Goal: Information Seeking & Learning: Learn about a topic

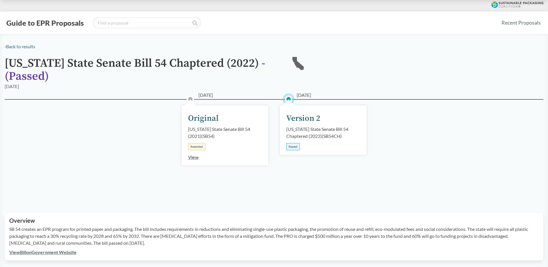
scroll to position [144, 0]
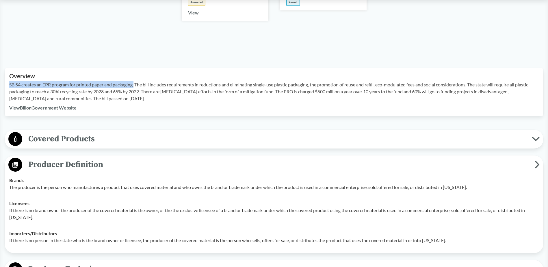
drag, startPoint x: 9, startPoint y: 85, endPoint x: 136, endPoint y: 87, distance: 126.4
click at [136, 87] on p "SB 54 creates an EPR program for printed paper and packaging. The bill includes…" at bounding box center [273, 91] width 529 height 21
copy p "SB 54 creates an EPR program for printed paper and packaging."
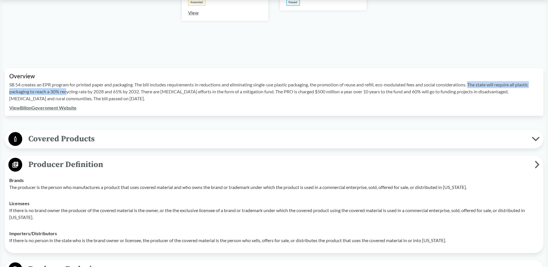
drag, startPoint x: 475, startPoint y: 84, endPoint x: 67, endPoint y: 89, distance: 408.1
click at [67, 89] on p "SB 54 creates an EPR program for printed paper and packaging. The bill includes…" at bounding box center [273, 91] width 529 height 21
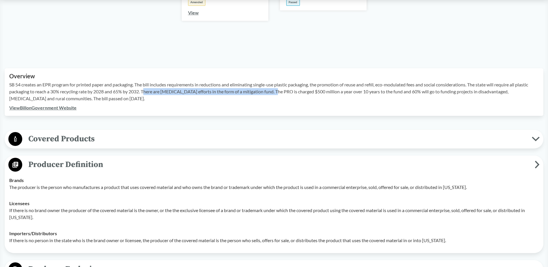
drag, startPoint x: 146, startPoint y: 91, endPoint x: 272, endPoint y: 94, distance: 125.6
click at [272, 94] on p "SB 54 creates an EPR program for printed paper and packaging. The bill includes…" at bounding box center [273, 91] width 529 height 21
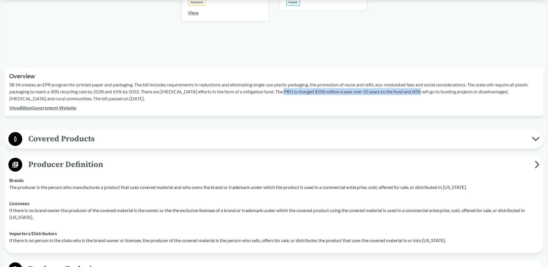
drag, startPoint x: 272, startPoint y: 94, endPoint x: 413, endPoint y: 89, distance: 141.5
click at [413, 89] on p "SB 54 creates an EPR program for printed paper and packaging. The bill includes…" at bounding box center [273, 91] width 529 height 21
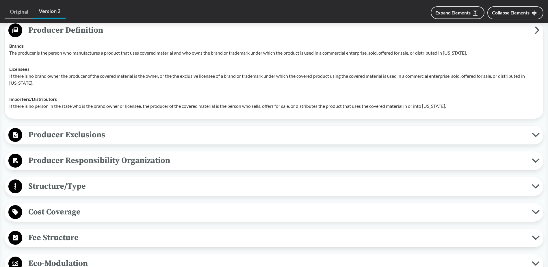
scroll to position [289, 0]
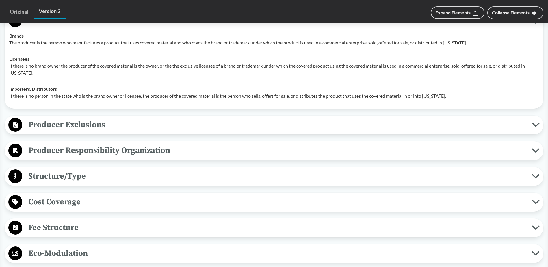
click at [85, 225] on span "Fee Structure" at bounding box center [276, 227] width 509 height 13
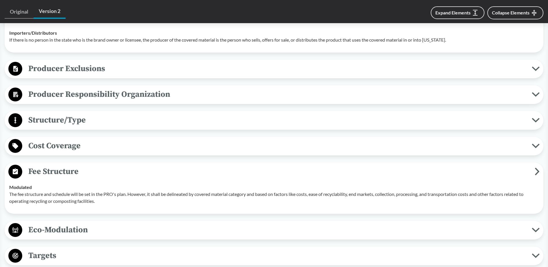
scroll to position [346, 0]
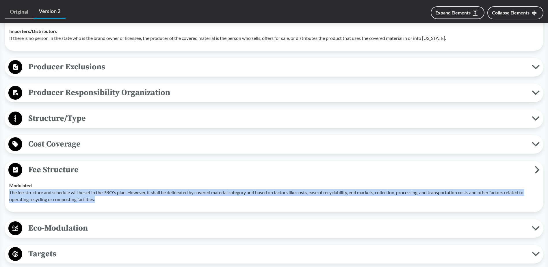
drag, startPoint x: 10, startPoint y: 193, endPoint x: 99, endPoint y: 199, distance: 89.5
click at [99, 199] on p "The fee structure and schedule will be set in the PRO's plan. However, it shall…" at bounding box center [273, 196] width 529 height 14
copy p "The fee structure and schedule will be set in the PRO's plan. However, it shall…"
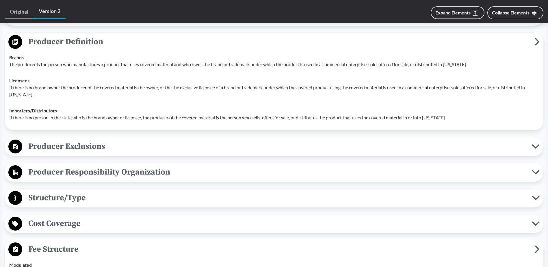
scroll to position [260, 0]
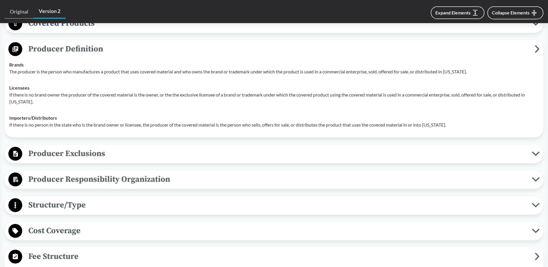
click at [109, 180] on span "Producer Responsibility Organization" at bounding box center [276, 179] width 509 height 13
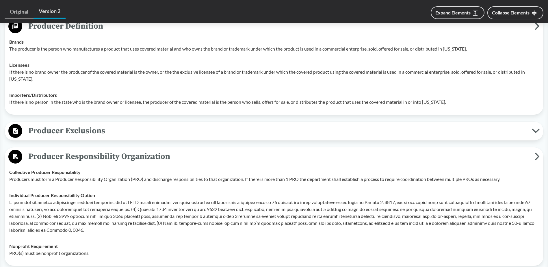
scroll to position [317, 0]
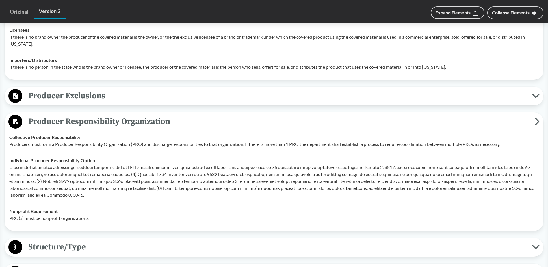
click at [60, 96] on span "Producer Exclusions" at bounding box center [276, 95] width 509 height 13
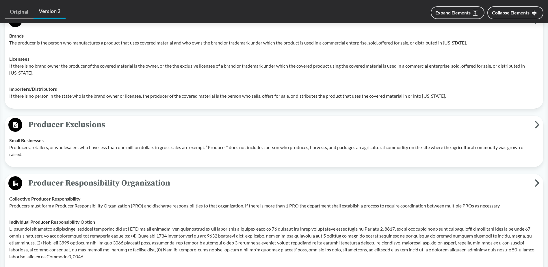
scroll to position [202, 0]
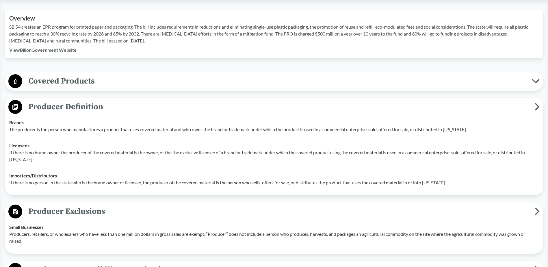
drag, startPoint x: 118, startPoint y: 109, endPoint x: 41, endPoint y: 108, distance: 76.5
click at [41, 108] on span "Producer Definition" at bounding box center [278, 106] width 512 height 13
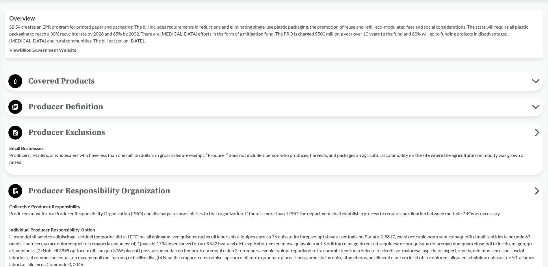
click at [80, 111] on span "Producer Definition" at bounding box center [276, 106] width 509 height 13
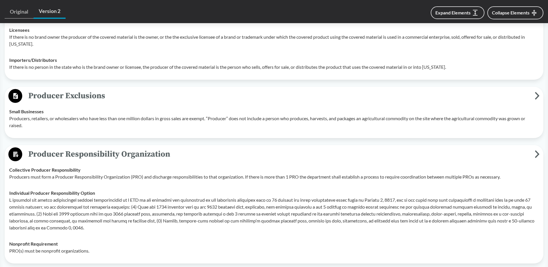
scroll to position [346, 0]
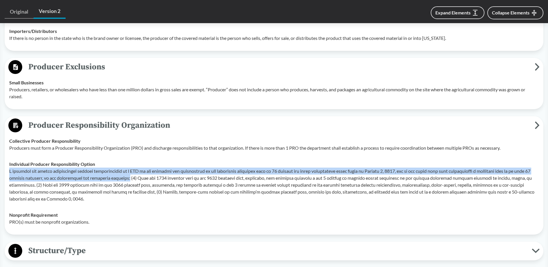
drag, startPoint x: 10, startPoint y: 171, endPoint x: 143, endPoint y: 177, distance: 133.5
click at [143, 177] on p at bounding box center [273, 184] width 529 height 35
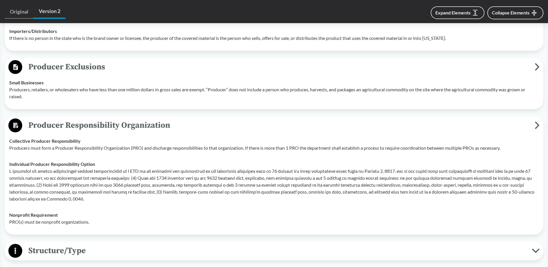
click at [145, 179] on p at bounding box center [273, 184] width 529 height 35
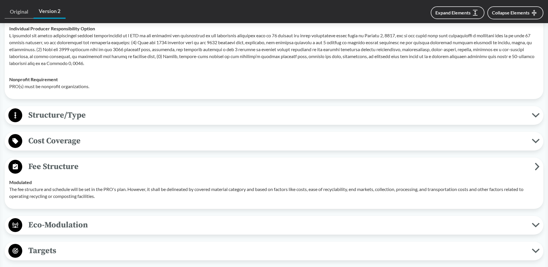
scroll to position [462, 0]
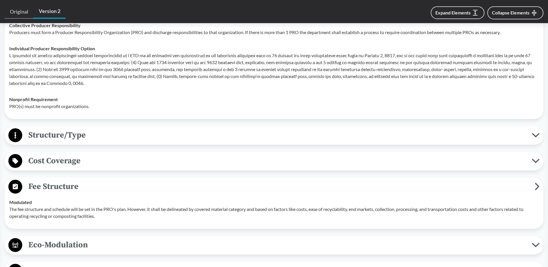
click at [62, 157] on span "Cost Coverage" at bounding box center [276, 160] width 509 height 13
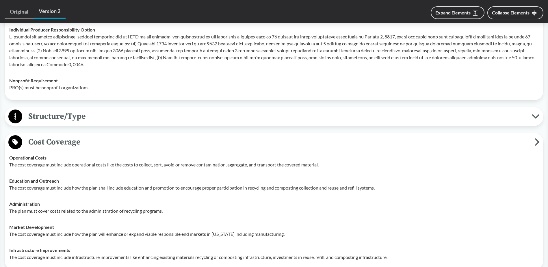
scroll to position [491, 0]
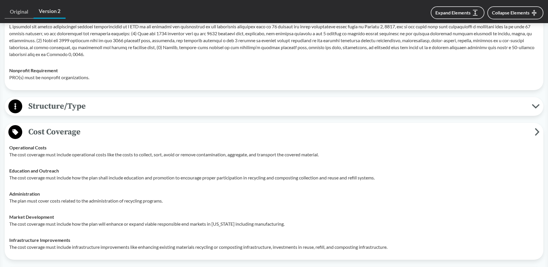
click at [84, 103] on span "Structure/Type" at bounding box center [276, 106] width 509 height 13
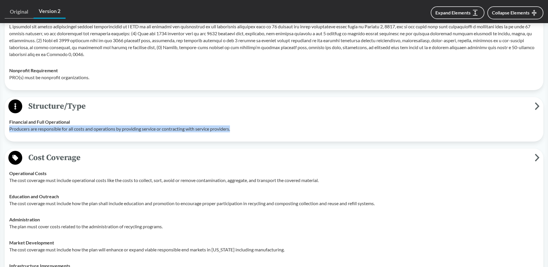
drag, startPoint x: 10, startPoint y: 128, endPoint x: 240, endPoint y: 127, distance: 230.0
click at [240, 127] on p "Producers are responsible for all costs and operations by providing service or …" at bounding box center [273, 128] width 529 height 7
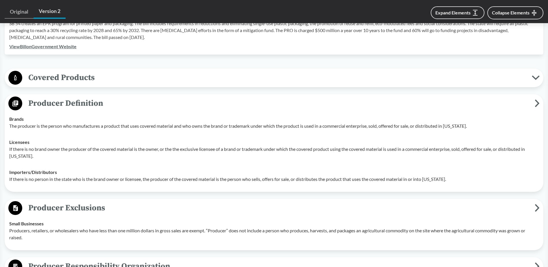
scroll to position [202, 0]
